Goal: Task Accomplishment & Management: Use online tool/utility

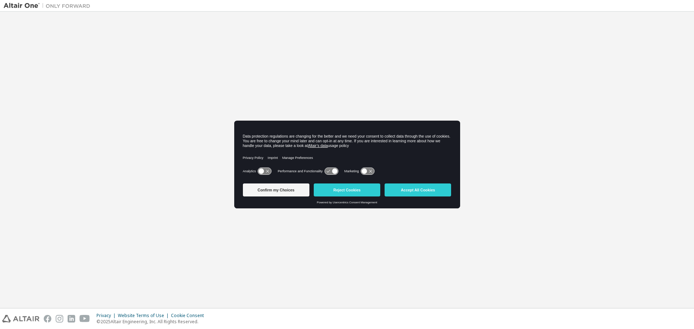
click at [327, 173] on icon at bounding box center [331, 171] width 13 height 7
click at [329, 171] on icon at bounding box center [331, 171] width 13 height 7
click at [328, 170] on icon at bounding box center [331, 171] width 13 height 7
click at [372, 172] on icon at bounding box center [367, 171] width 13 height 7
click at [372, 172] on icon at bounding box center [370, 171] width 5 height 5
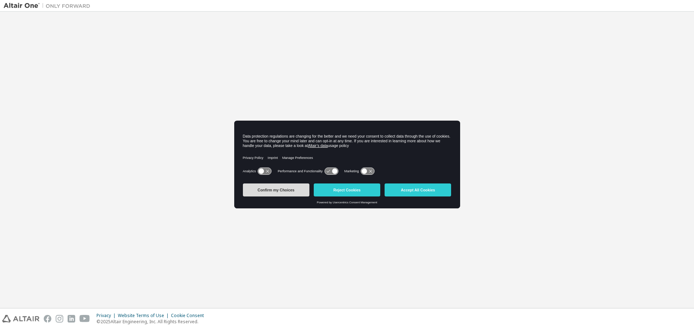
click at [291, 188] on button "Confirm my Choices" at bounding box center [276, 190] width 67 height 13
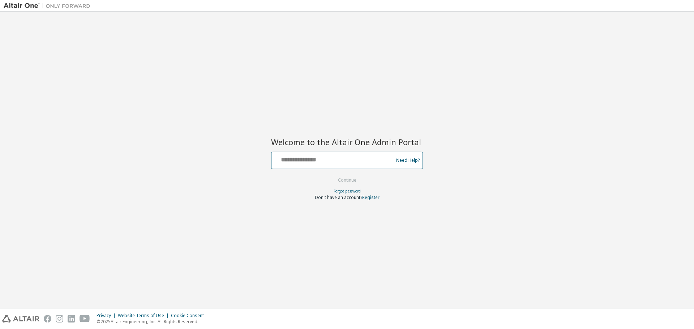
click at [313, 160] on input "text" at bounding box center [333, 159] width 118 height 10
type input "**********"
click at [357, 180] on button "Continue" at bounding box center [347, 180] width 34 height 11
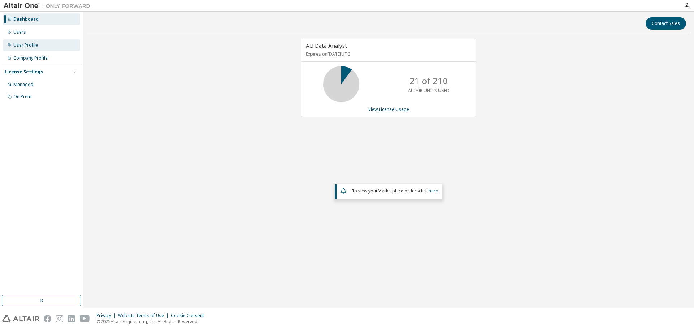
click at [37, 46] on div "User Profile" at bounding box center [25, 45] width 25 height 6
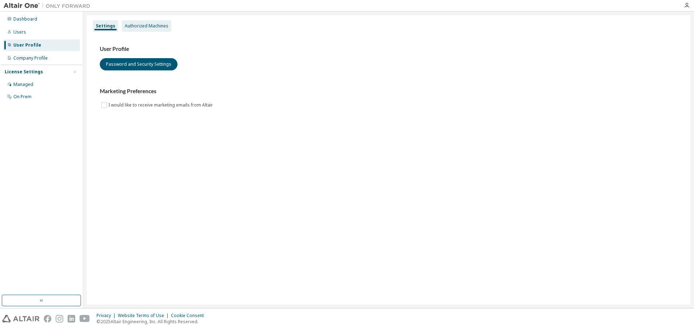
click at [141, 27] on div "Authorized Machines" at bounding box center [147, 26] width 44 height 6
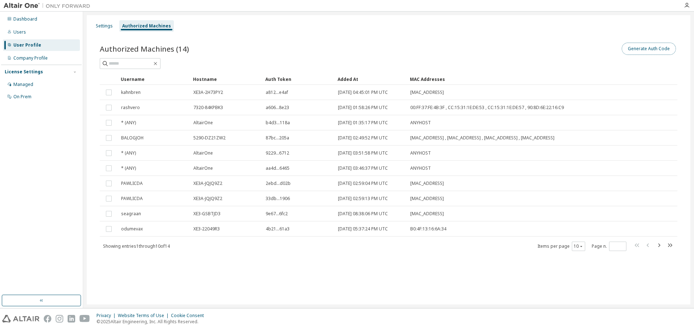
click at [665, 46] on button "Generate Auth Code" at bounding box center [649, 49] width 54 height 12
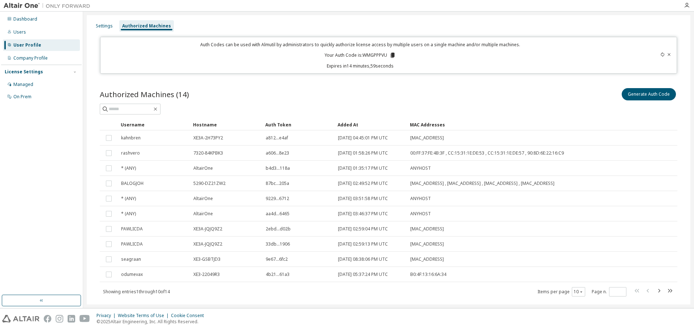
click at [374, 56] on p "Your Auth Code is: WMGPPPVU" at bounding box center [360, 55] width 71 height 7
copy p "WMGPPPVU"
click at [391, 54] on icon at bounding box center [393, 55] width 4 height 5
click at [391, 55] on icon at bounding box center [393, 55] width 4 height 5
